Goal: Navigation & Orientation: Find specific page/section

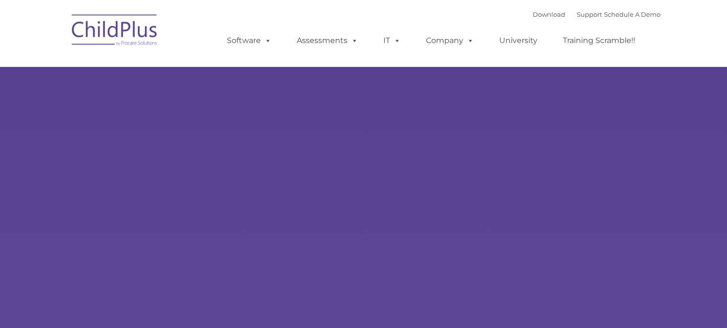
type input ""
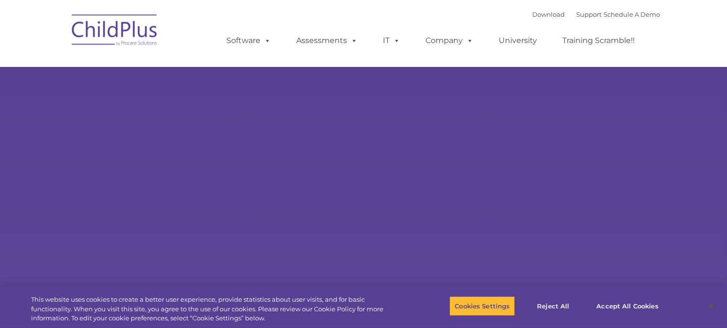
select select "MEDIUM"
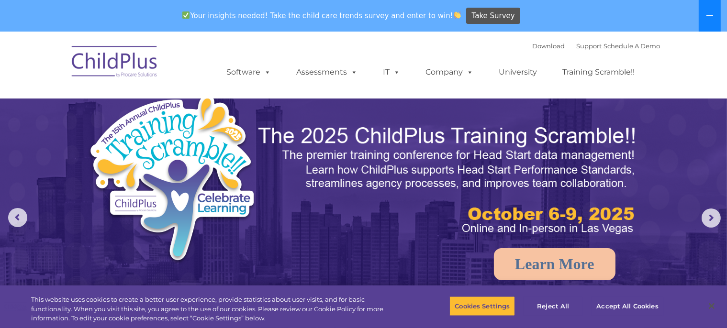
click at [710, 24] on button at bounding box center [710, 16] width 22 height 32
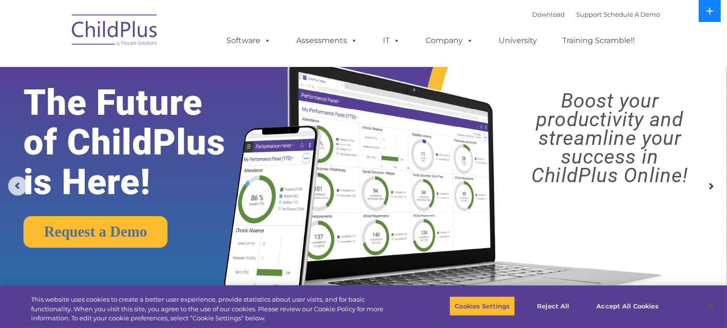
click at [702, 21] on button at bounding box center [710, 11] width 22 height 22
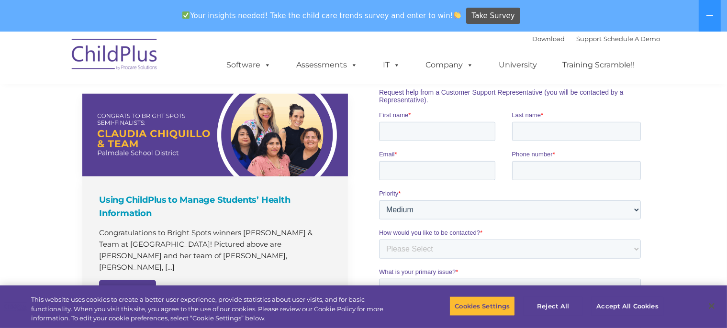
scroll to position [649, 0]
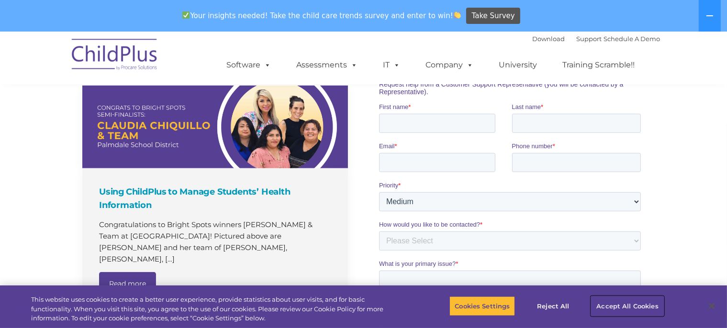
click at [606, 303] on button "Accept All Cookies" at bounding box center [627, 306] width 72 height 20
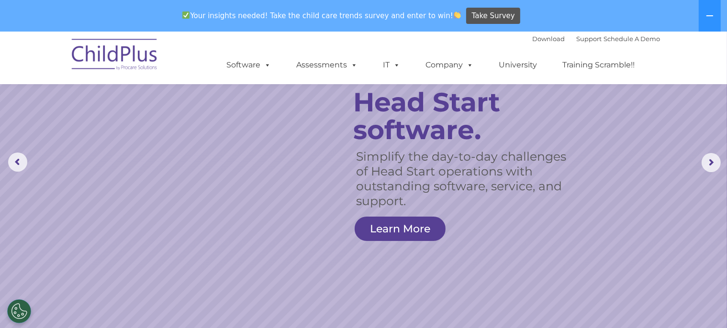
scroll to position [0, 0]
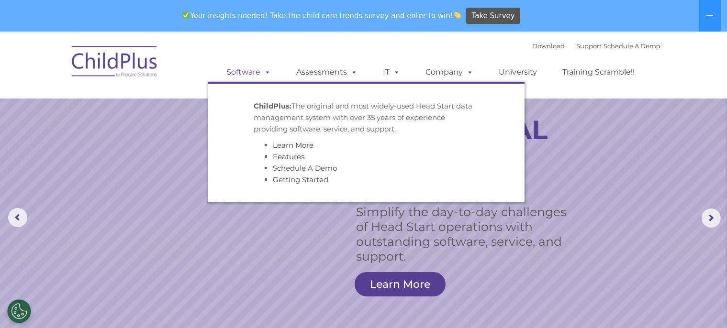
click at [251, 68] on link "Software" at bounding box center [249, 72] width 64 height 19
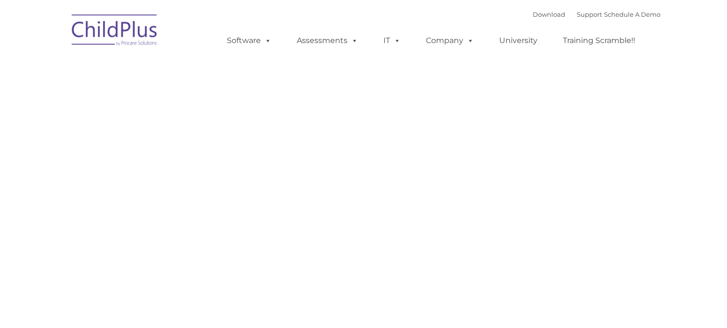
type input ""
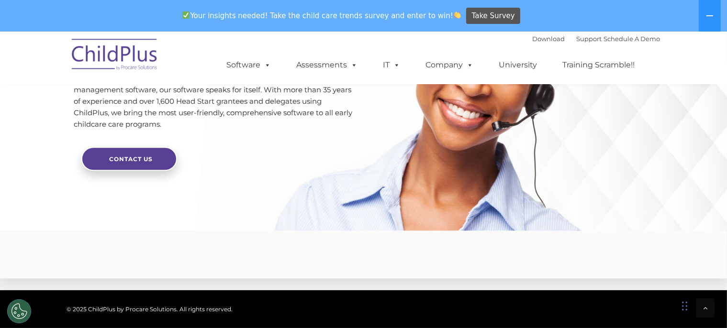
scroll to position [2411, 0]
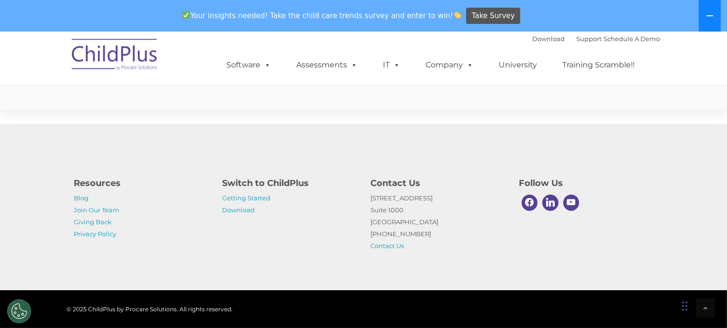
click at [706, 25] on button at bounding box center [710, 16] width 22 height 32
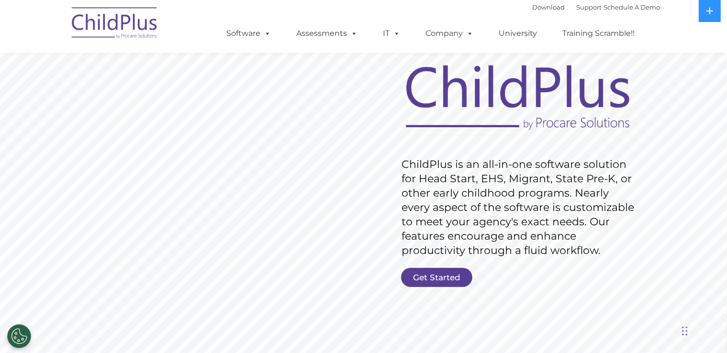
scroll to position [54, 0]
